Goal: Information Seeking & Learning: Learn about a topic

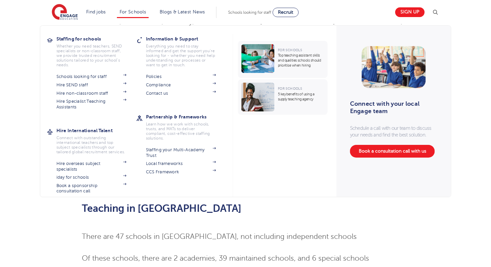
scroll to position [114, 0]
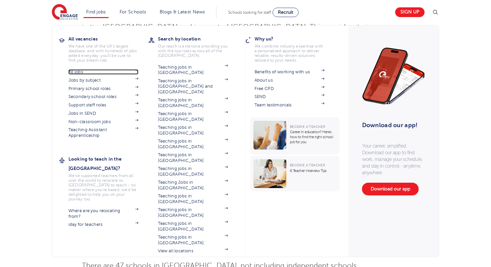
click at [81, 73] on link "All jobs" at bounding box center [104, 71] width 70 height 5
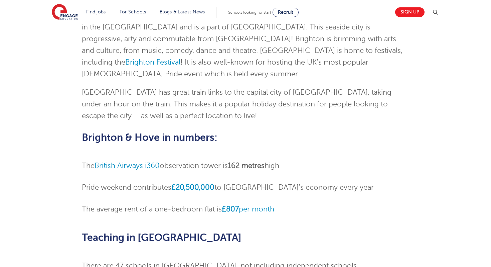
scroll to position [0, 0]
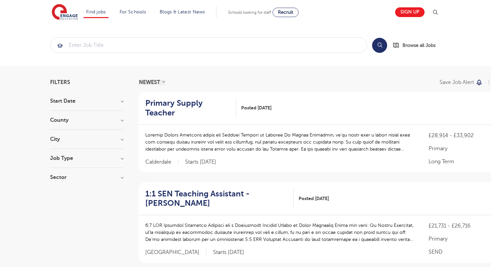
click at [86, 122] on h3 "County" at bounding box center [87, 119] width 74 height 5
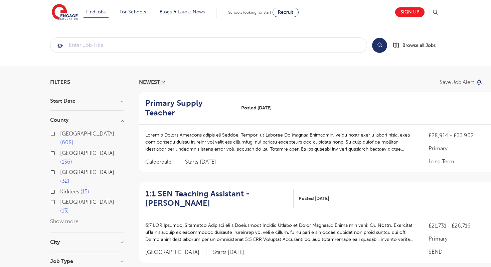
click at [62, 218] on button "Show more" at bounding box center [64, 221] width 28 height 6
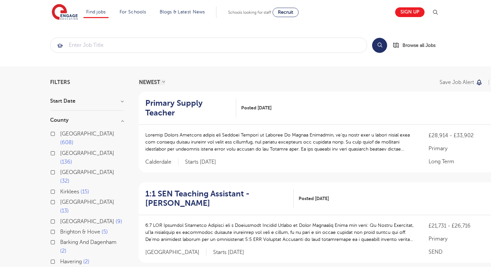
click at [60, 198] on label "East Sussex 13" at bounding box center [92, 207] width 64 height 18
click at [60, 199] on input "East Sussex 13" at bounding box center [62, 201] width 4 height 4
checkbox input "true"
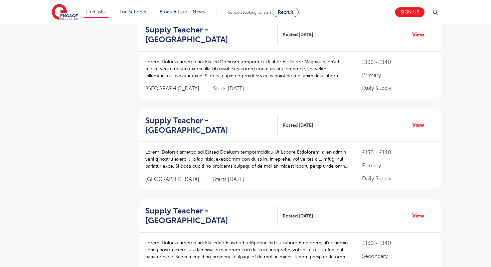
scroll to position [808, 0]
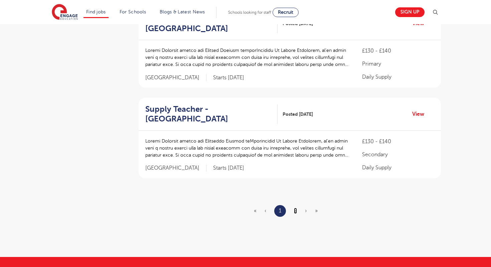
click at [297, 208] on link "2" at bounding box center [295, 211] width 3 height 6
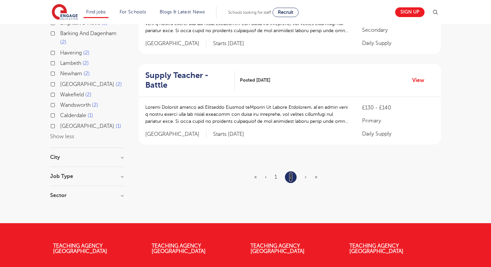
scroll to position [76, 0]
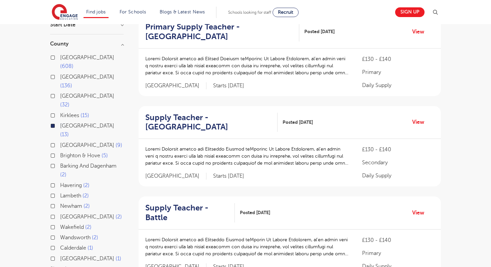
click at [60, 121] on label "East Sussex 13" at bounding box center [92, 130] width 64 height 18
click at [60, 123] on input "East Sussex 13" at bounding box center [62, 125] width 4 height 4
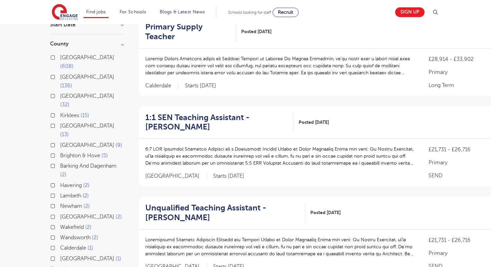
click at [60, 141] on label "West Sussex 9" at bounding box center [91, 145] width 62 height 9
click at [60, 142] on input "West Sussex 9" at bounding box center [62, 144] width 4 height 4
checkbox input "true"
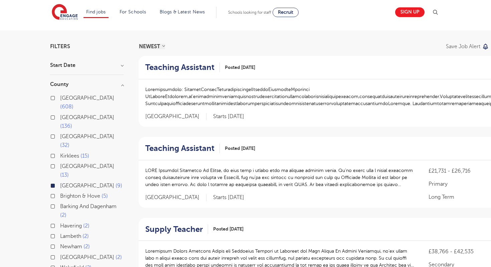
scroll to position [78, 0]
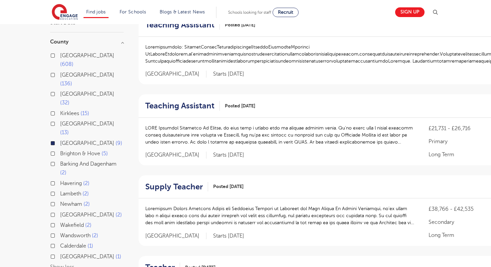
click at [60, 139] on label "West Sussex 9" at bounding box center [91, 143] width 62 height 9
click at [60, 140] on input "West Sussex 9" at bounding box center [62, 142] width 4 height 4
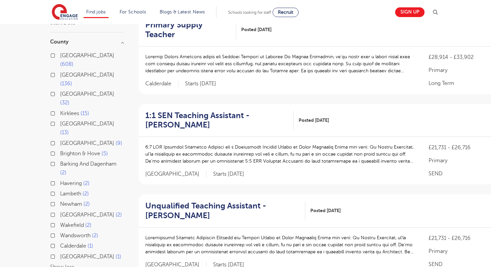
click at [60, 149] on label "Brighton & Hove 5" at bounding box center [84, 153] width 48 height 9
click at [60, 150] on input "Brighton & Hove 5" at bounding box center [62, 152] width 4 height 4
checkbox input "true"
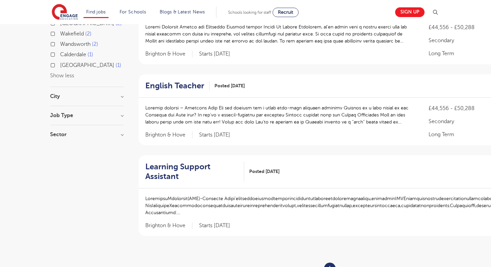
scroll to position [323, 0]
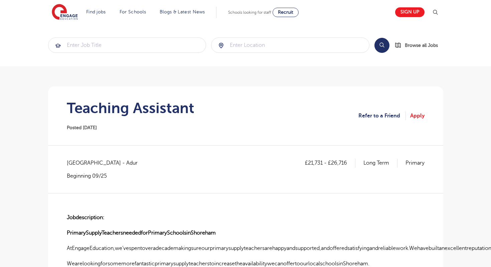
scroll to position [94, 0]
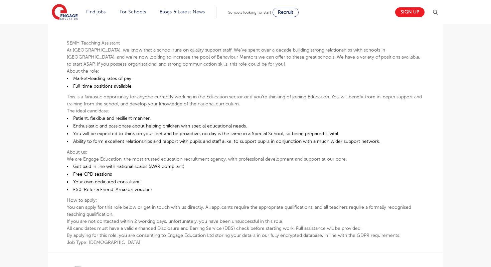
scroll to position [167, 0]
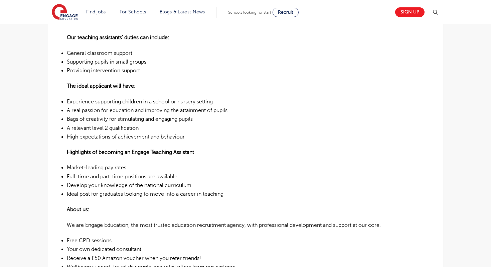
scroll to position [263, 0]
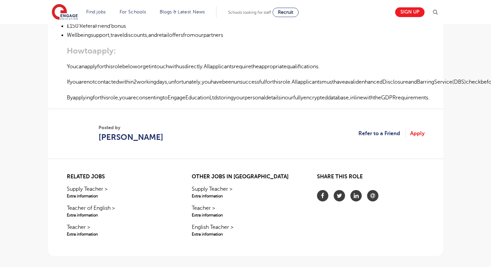
scroll to position [545, 0]
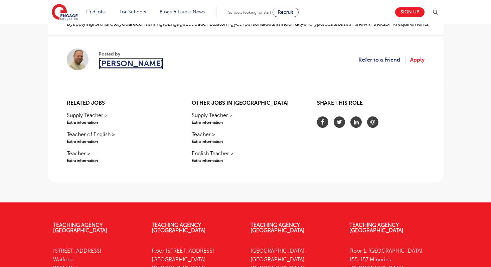
click at [106, 63] on span "[PERSON_NAME]" at bounding box center [131, 63] width 65 height 12
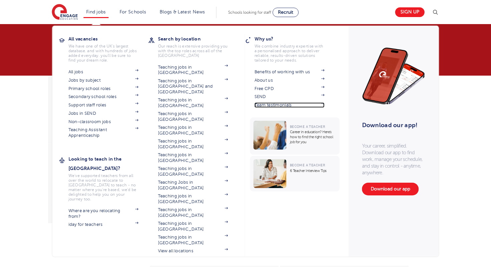
click at [271, 103] on link "Team testimonials" at bounding box center [290, 104] width 70 height 5
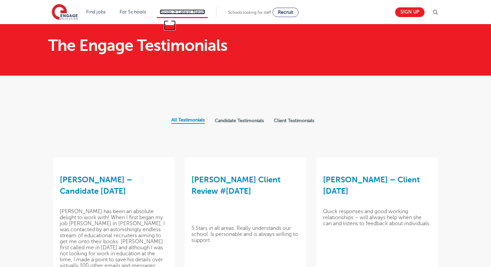
click at [197, 13] on link "Blogs & Latest News" at bounding box center [182, 11] width 45 height 5
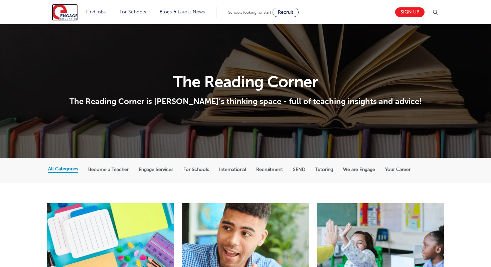
click at [61, 13] on img at bounding box center [65, 12] width 26 height 17
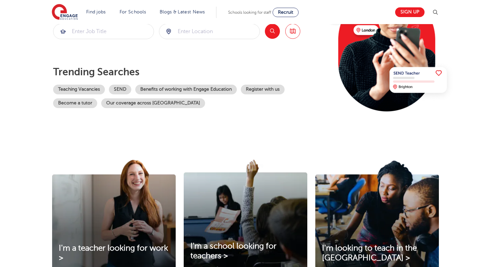
scroll to position [16, 0]
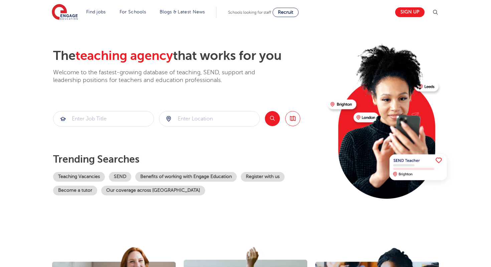
click at [437, 15] on img at bounding box center [436, 12] width 8 height 8
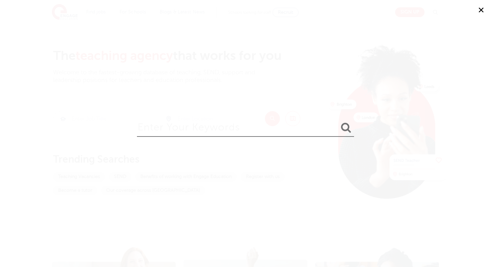
click at [226, 134] on input "search" at bounding box center [245, 126] width 217 height 22
type input "gemma"
click at [338, 122] on button "submit" at bounding box center [346, 128] width 16 height 12
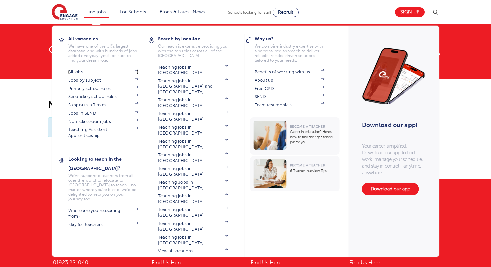
click at [81, 72] on link "All jobs" at bounding box center [104, 71] width 70 height 5
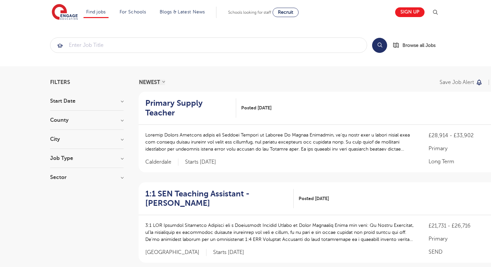
click at [77, 120] on h3 "County" at bounding box center [87, 119] width 74 height 5
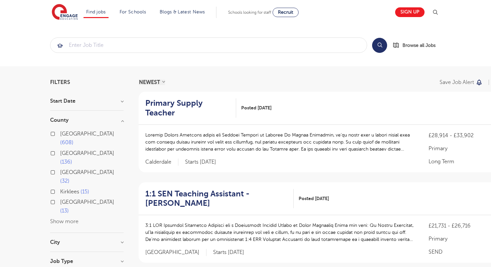
click at [64, 218] on button "Show more" at bounding box center [64, 221] width 28 height 6
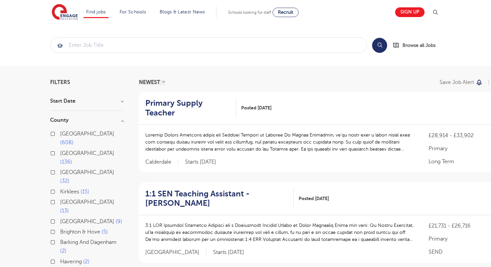
click at [69, 229] on span "Brighton & Hove" at bounding box center [80, 232] width 40 height 6
click at [65, 229] on input "Brighton & Hove 5" at bounding box center [62, 231] width 4 height 4
checkbox input "true"
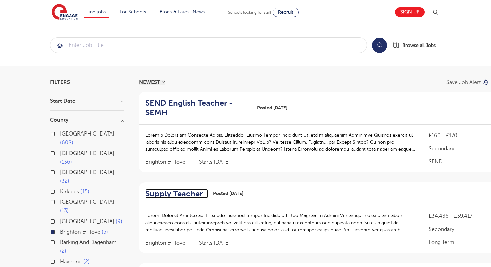
click at [167, 195] on h2 "Supply Teacher" at bounding box center [173, 194] width 57 height 10
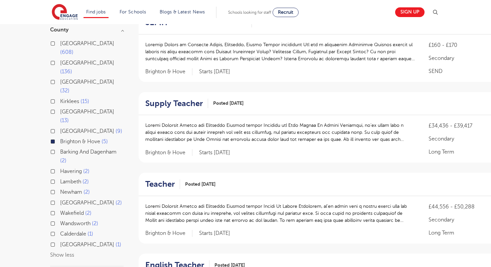
scroll to position [231, 0]
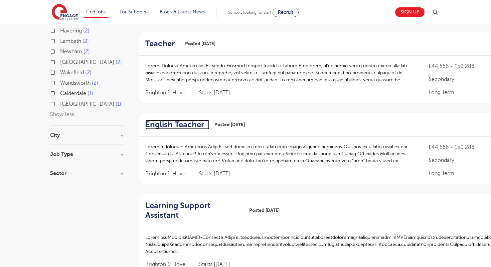
click at [183, 129] on h2 "English Teacher" at bounding box center [174, 125] width 59 height 10
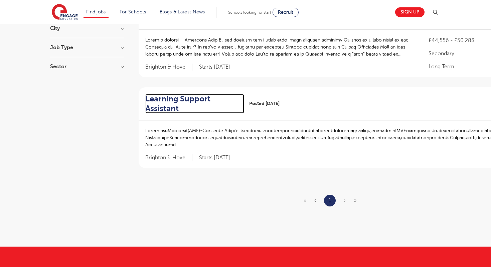
click at [171, 103] on h2 "Learning Support Assistant" at bounding box center [192, 103] width 94 height 19
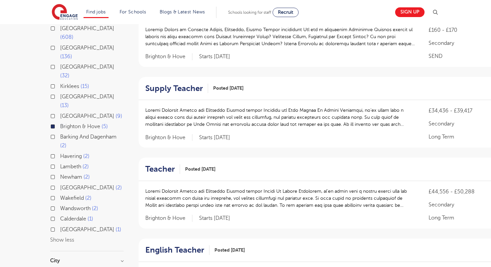
scroll to position [87, 0]
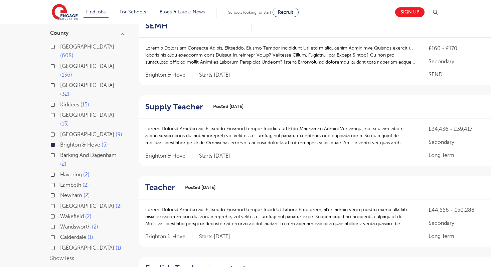
click at [60, 140] on label "Brighton & Hove 5" at bounding box center [84, 144] width 48 height 9
click at [60, 142] on input "Brighton & Hove 5" at bounding box center [62, 144] width 4 height 4
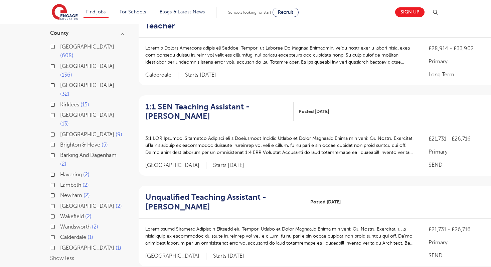
click at [60, 111] on label "East Sussex 13" at bounding box center [92, 120] width 64 height 18
click at [60, 112] on input "East Sussex 13" at bounding box center [62, 114] width 4 height 4
checkbox input "true"
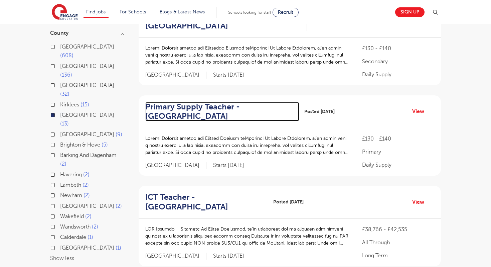
click at [200, 110] on h2 "Primary Supply Teacher - Hastings" at bounding box center [219, 111] width 149 height 19
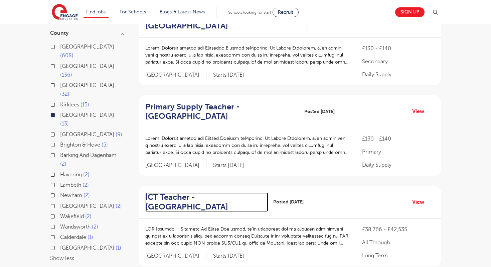
click at [172, 199] on h2 "ICT Teacher - Hailsham" at bounding box center [204, 201] width 118 height 19
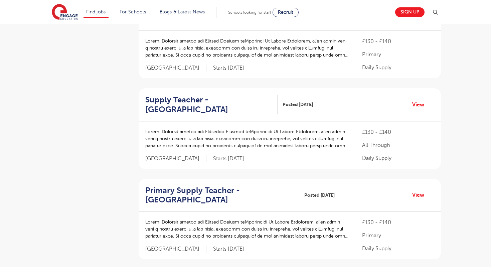
scroll to position [529, 0]
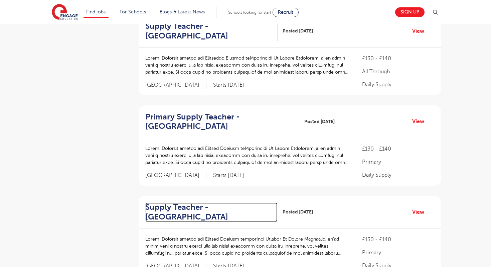
click at [173, 202] on h2 "Supply Teacher - East Hoathly" at bounding box center [208, 211] width 127 height 19
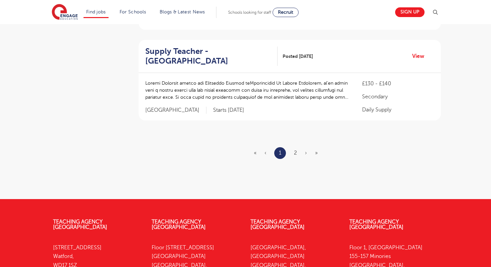
scroll to position [817, 0]
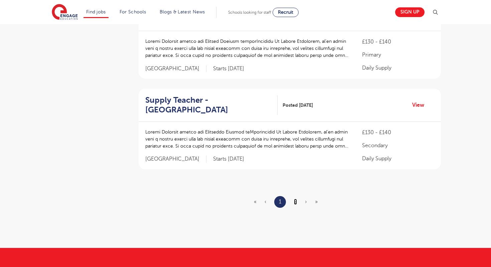
click at [297, 199] on link "2" at bounding box center [295, 202] width 3 height 6
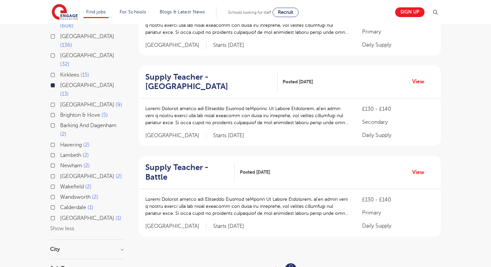
scroll to position [26, 0]
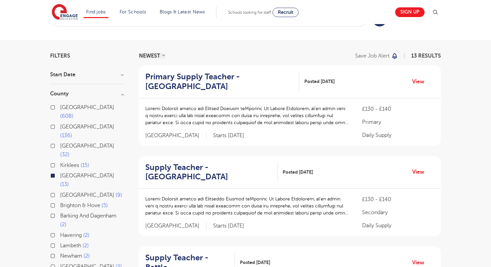
click at [60, 171] on label "East Sussex 13" at bounding box center [92, 180] width 64 height 18
click at [60, 172] on input "East Sussex 13" at bounding box center [62, 174] width 4 height 4
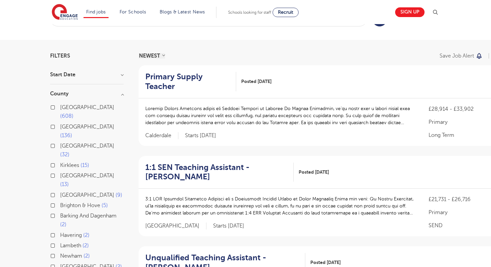
click at [60, 191] on label "West Sussex 9" at bounding box center [91, 195] width 62 height 9
click at [60, 192] on input "West Sussex 9" at bounding box center [62, 194] width 4 height 4
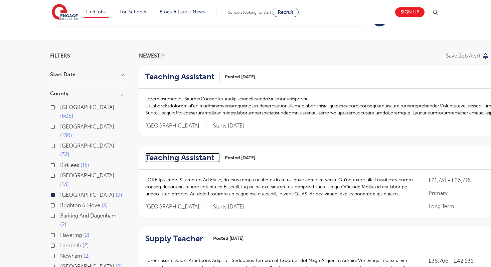
click at [197, 159] on h2 "Teaching Assistant" at bounding box center [179, 158] width 69 height 10
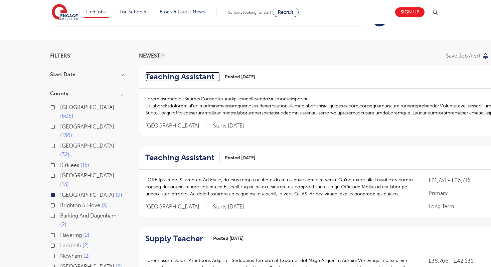
click at [193, 77] on h2 "Teaching Assistant" at bounding box center [179, 77] width 69 height 10
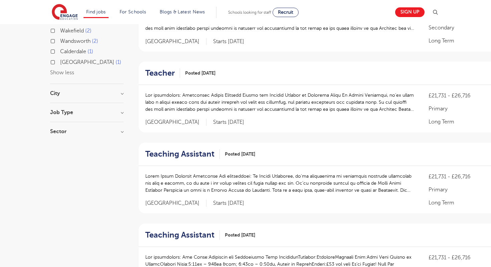
scroll to position [276, 0]
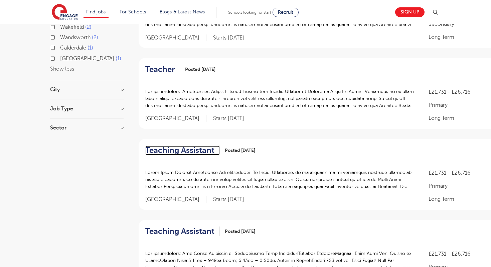
click at [184, 147] on h2 "Teaching Assistant" at bounding box center [179, 150] width 69 height 10
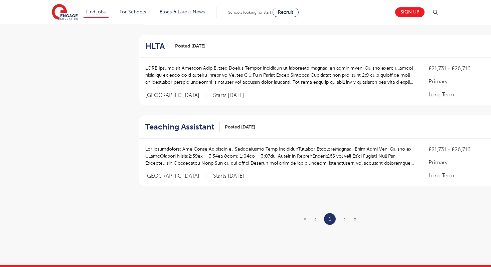
scroll to position [626, 0]
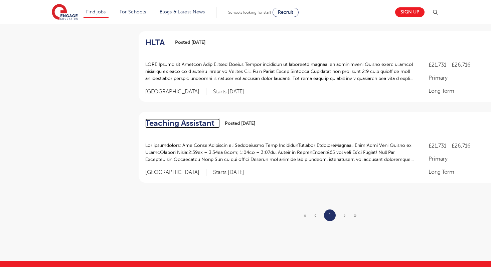
click at [187, 124] on h2 "Teaching Assistant" at bounding box center [179, 123] width 69 height 10
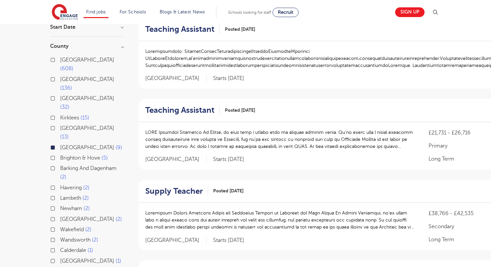
scroll to position [0, 0]
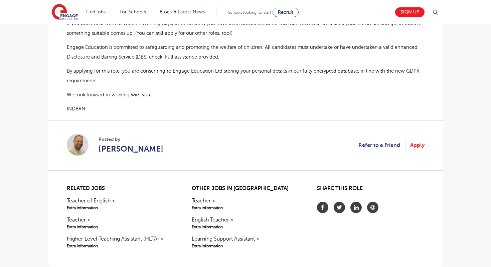
scroll to position [594, 0]
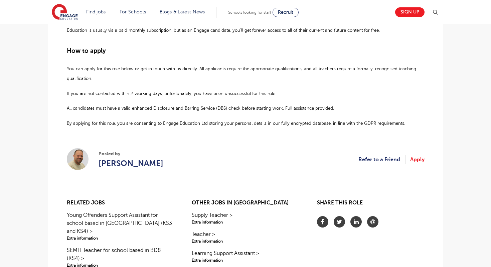
scroll to position [468, 0]
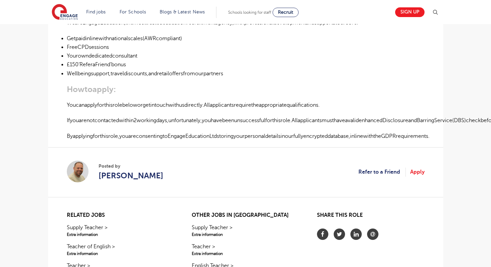
scroll to position [444, 0]
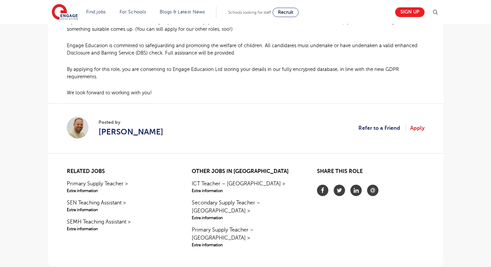
scroll to position [580, 0]
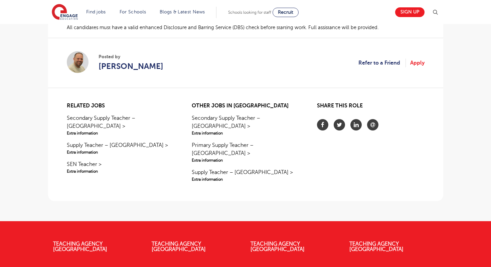
scroll to position [548, 0]
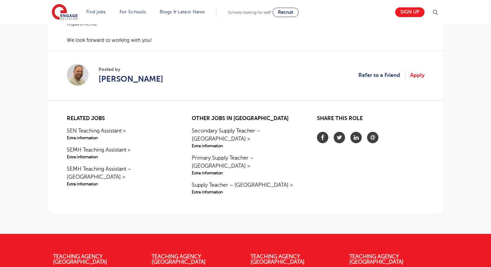
scroll to position [556, 0]
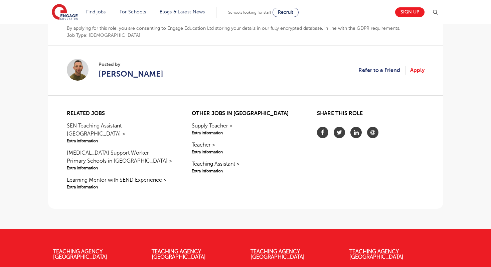
scroll to position [365, 0]
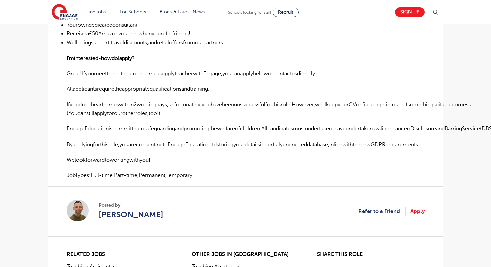
scroll to position [402, 0]
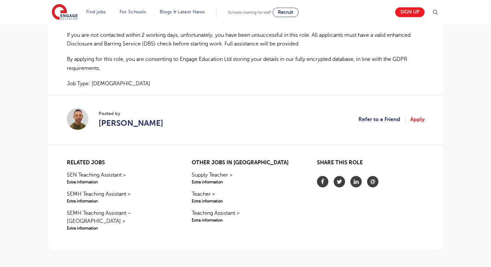
scroll to position [578, 0]
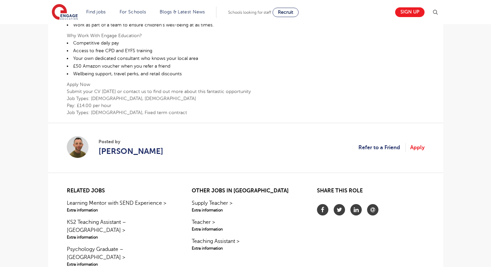
scroll to position [295, 0]
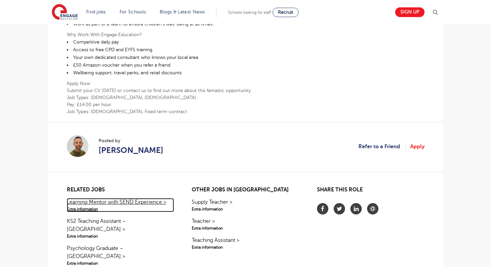
click at [115, 201] on link "Learning Mentor with SEND Experience > Extra information" at bounding box center [120, 205] width 107 height 14
